Goal: Task Accomplishment & Management: Manage account settings

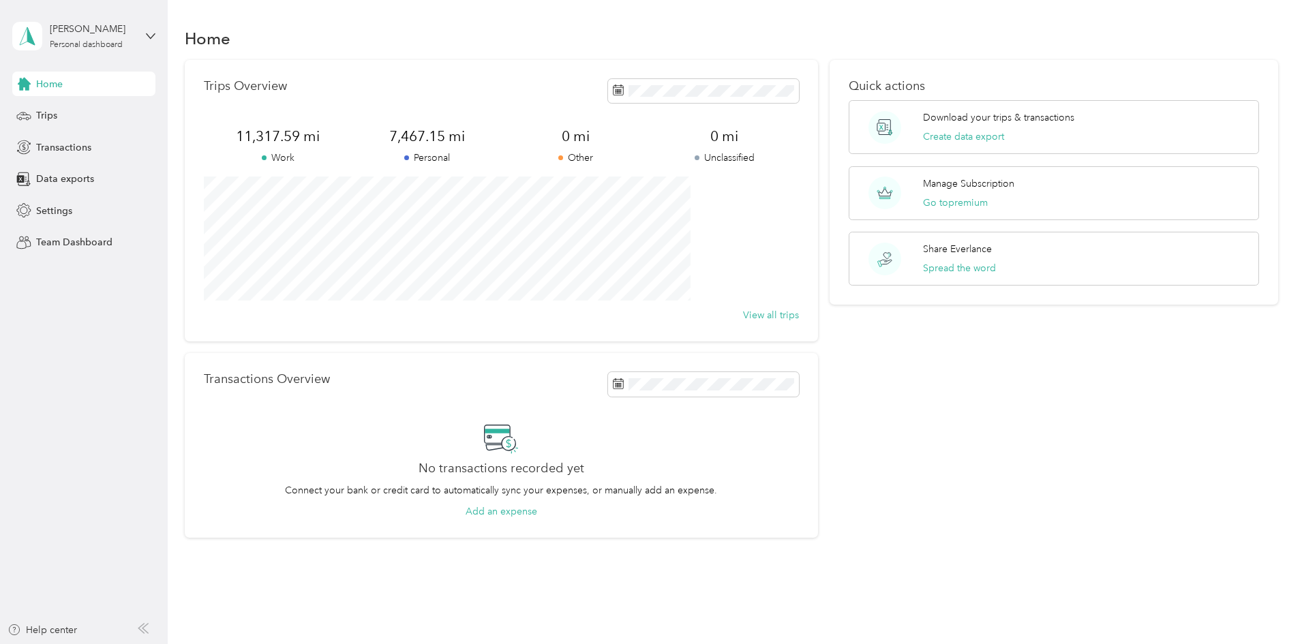
click at [60, 102] on div "Home Trips Transactions Data exports Settings Team Dashboard" at bounding box center [83, 163] width 143 height 183
click at [59, 111] on div "Trips" at bounding box center [83, 116] width 143 height 25
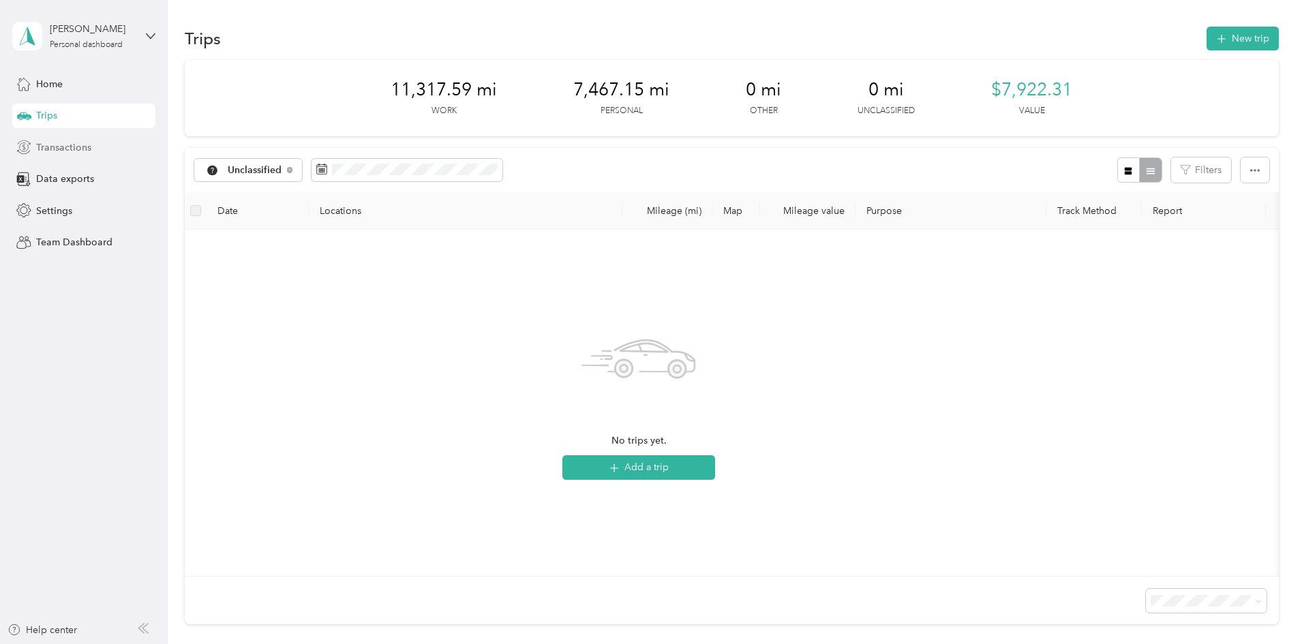
click at [81, 149] on span "Transactions" at bounding box center [63, 147] width 55 height 14
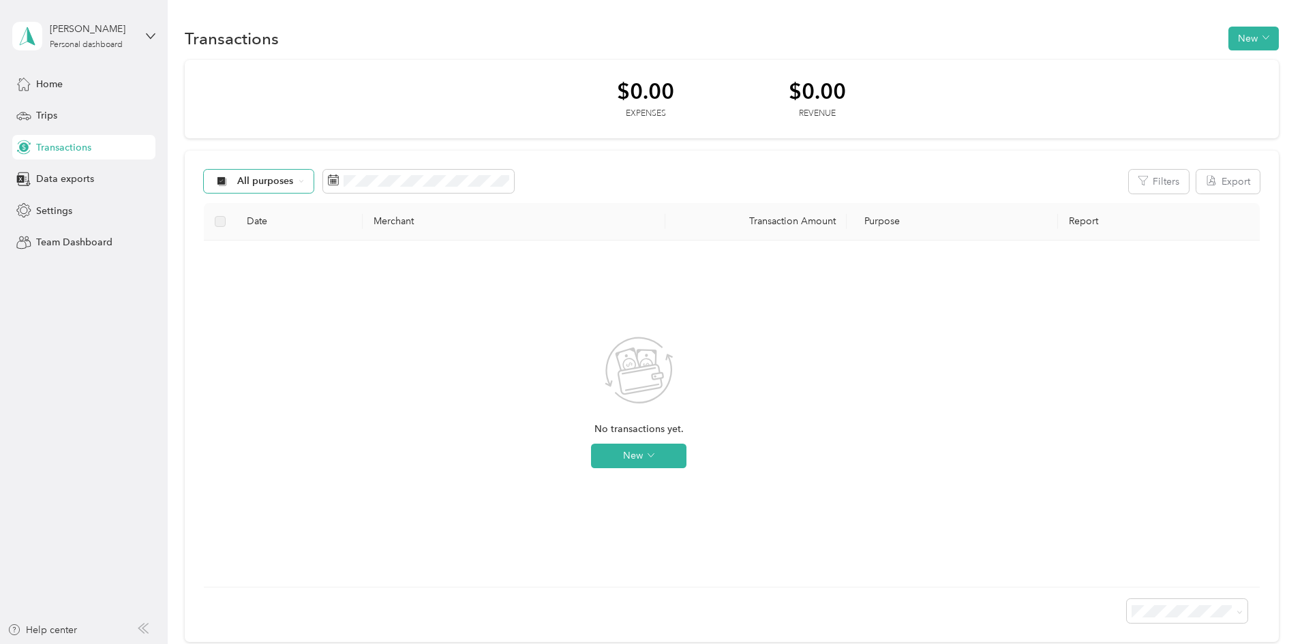
click at [294, 186] on span "All purposes" at bounding box center [265, 182] width 57 height 10
click at [369, 226] on span "Unclassified" at bounding box center [397, 230] width 136 height 14
click at [292, 182] on span "Unclassified" at bounding box center [264, 182] width 55 height 10
click at [390, 254] on li "Work" at bounding box center [384, 254] width 179 height 24
click at [282, 188] on div "Work" at bounding box center [243, 181] width 78 height 23
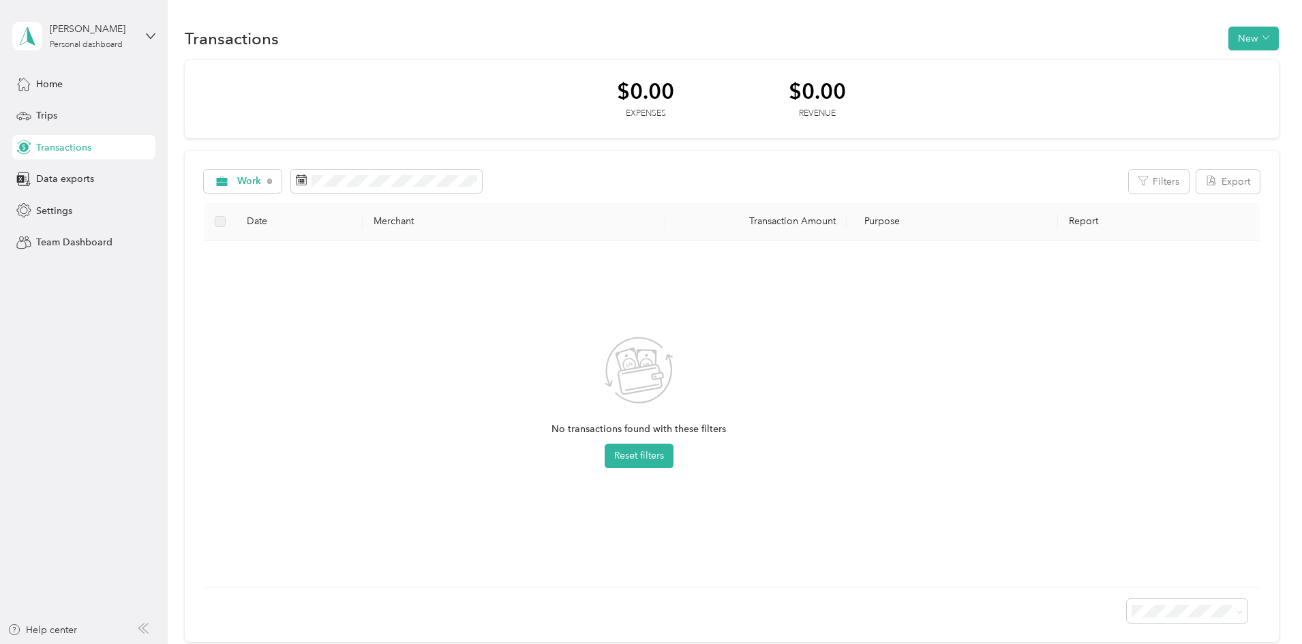
click at [349, 303] on li "Process Equipment & Controls" at bounding box center [384, 301] width 179 height 24
click at [91, 90] on div "Home" at bounding box center [83, 84] width 143 height 25
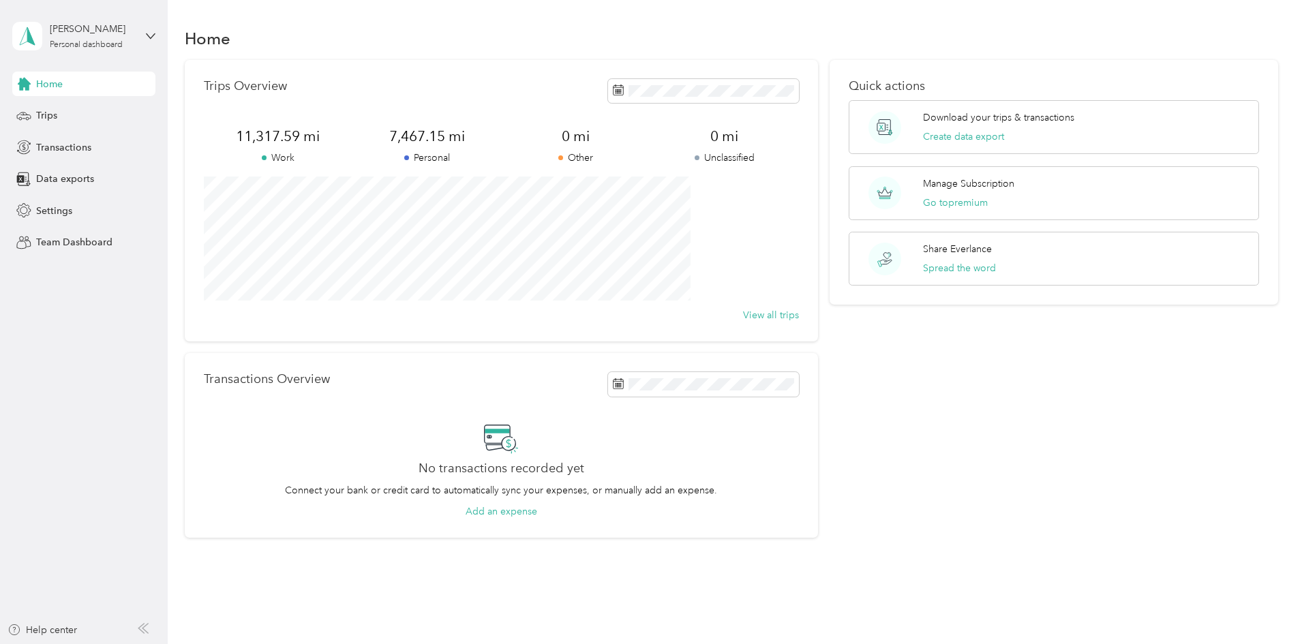
click at [188, 104] on div "Trips Overview 11,317.59 mi Work 7,467.15 mi Personal 0 mi Other 0 mi Unclassif…" at bounding box center [732, 299] width 1094 height 479
